Goal: Navigation & Orientation: Find specific page/section

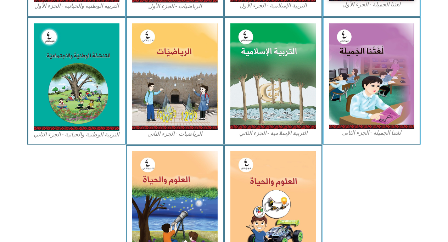
scroll to position [362, 0]
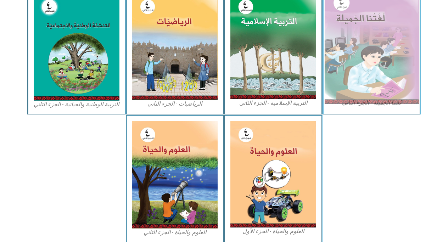
click at [357, 30] on img at bounding box center [371, 46] width 94 height 116
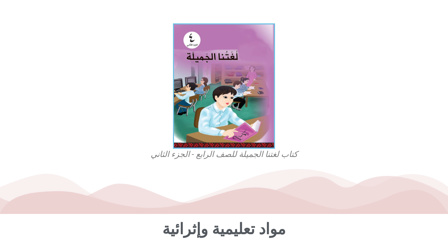
scroll to position [188, 0]
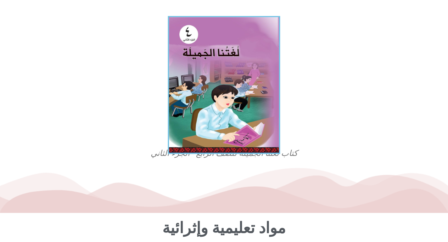
click at [208, 76] on img at bounding box center [224, 85] width 112 height 138
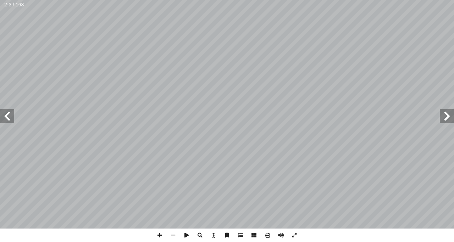
click at [7, 118] on span at bounding box center [7, 116] width 14 height 14
click at [293, 236] on span at bounding box center [293, 235] width 13 height 13
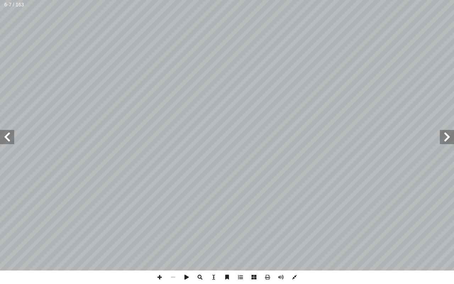
click at [295, 242] on span at bounding box center [293, 276] width 13 height 13
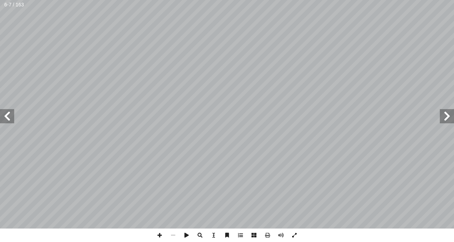
click at [292, 235] on span at bounding box center [293, 235] width 13 height 13
